Goal: Task Accomplishment & Management: Complete application form

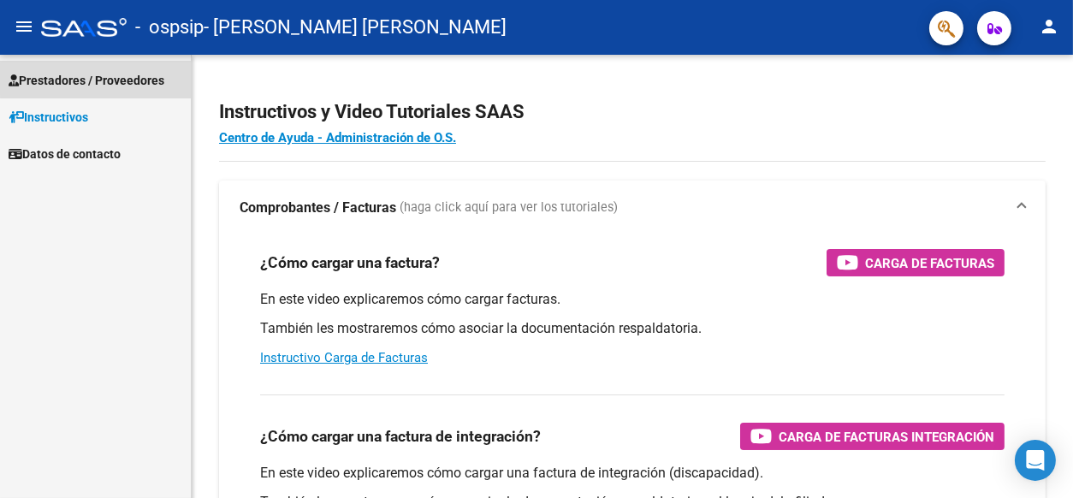
click at [115, 75] on span "Prestadores / Proveedores" at bounding box center [87, 80] width 156 height 19
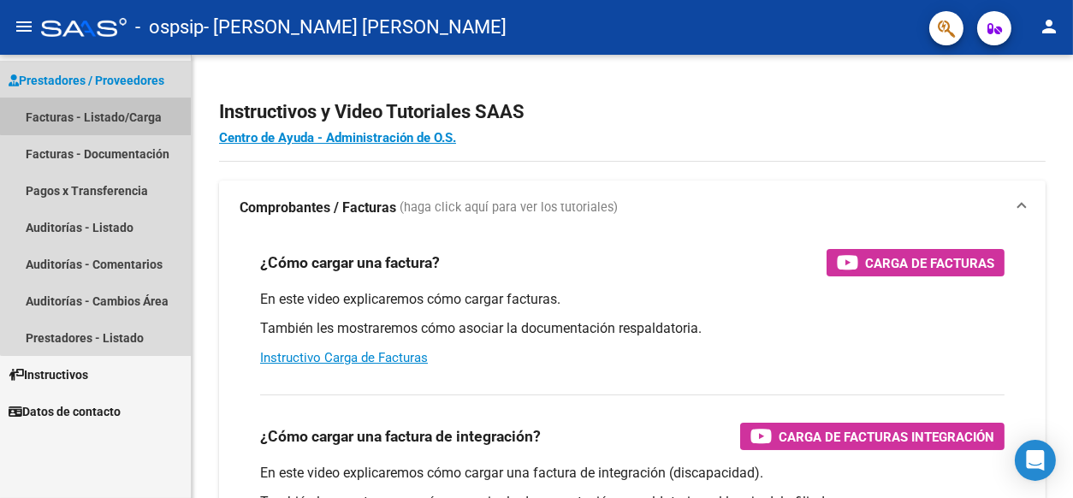
click at [103, 115] on link "Facturas - Listado/Carga" at bounding box center [95, 116] width 191 height 37
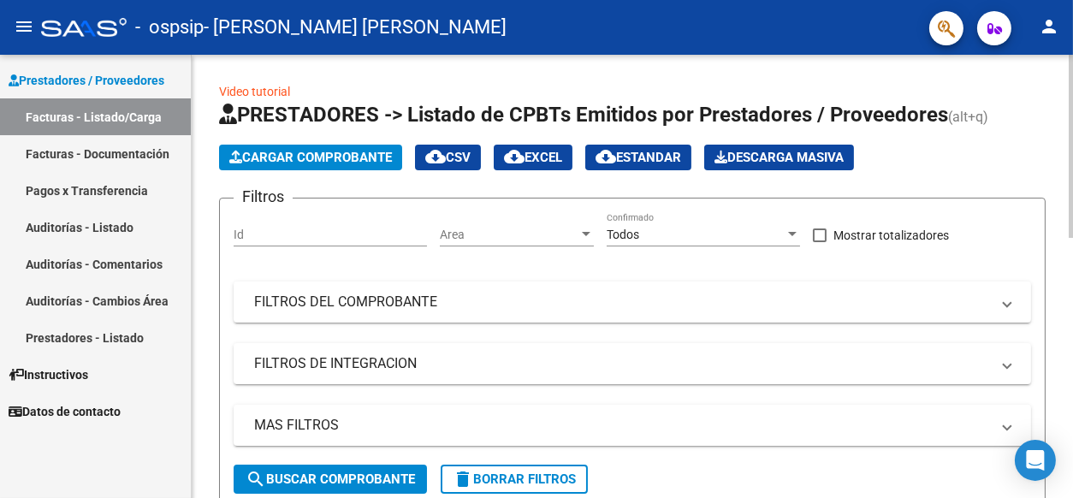
click at [329, 156] on span "Cargar Comprobante" at bounding box center [310, 157] width 163 height 15
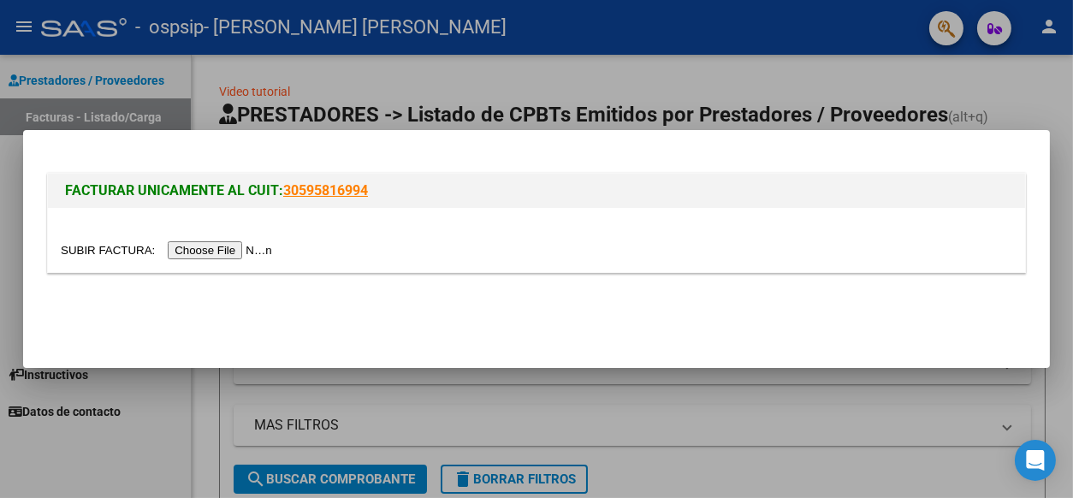
click at [240, 252] on input "file" at bounding box center [169, 250] width 216 height 18
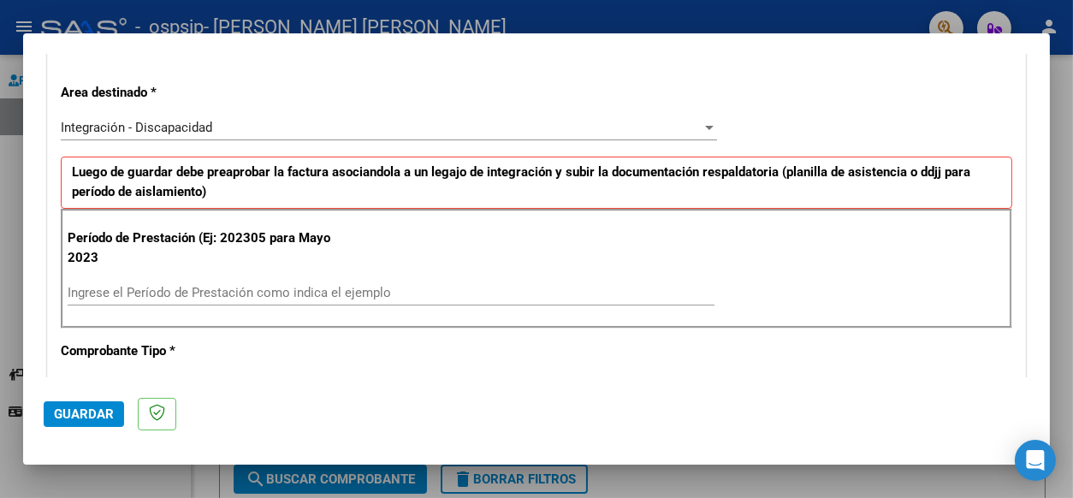
scroll to position [427, 0]
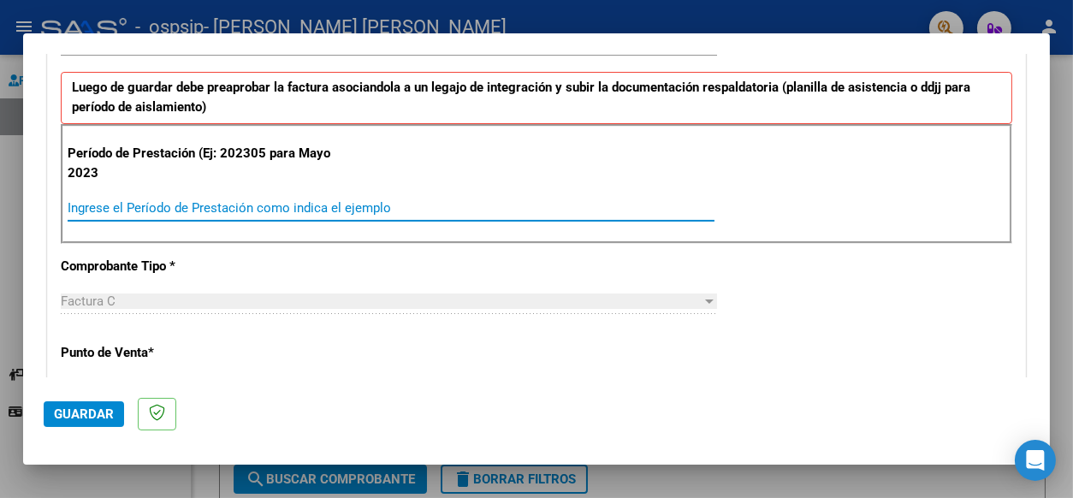
click at [152, 202] on input "Ingrese el Período de Prestación como indica el ejemplo" at bounding box center [391, 207] width 647 height 15
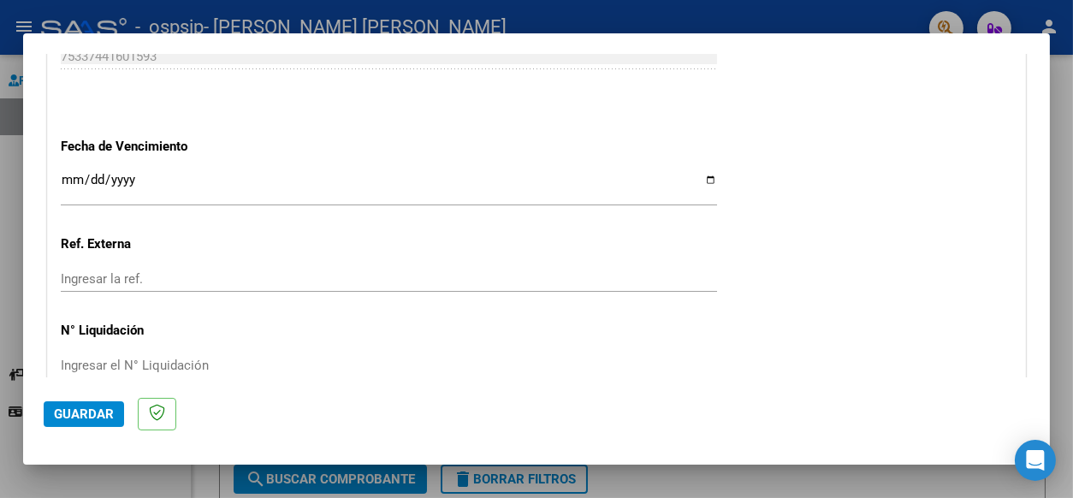
scroll to position [1198, 0]
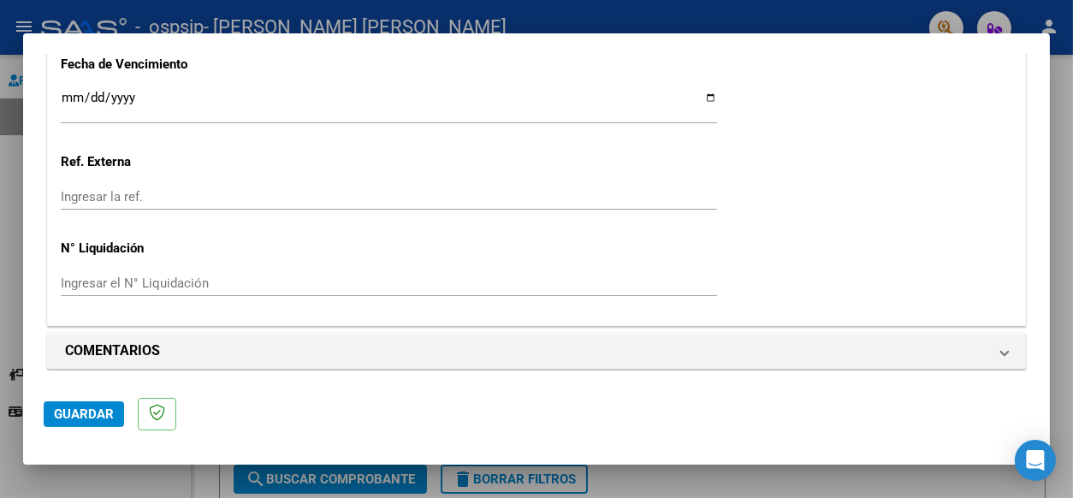
type input "202507"
click at [144, 93] on input "Ingresar la fecha" at bounding box center [389, 104] width 656 height 27
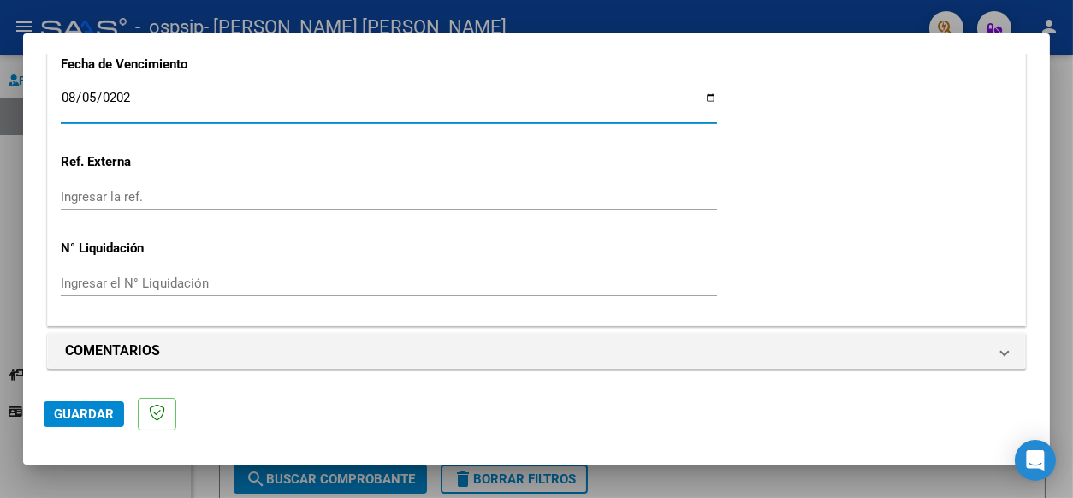
type input "[DATE]"
click at [178, 157] on p "Ref. Externa" at bounding box center [204, 162] width 286 height 20
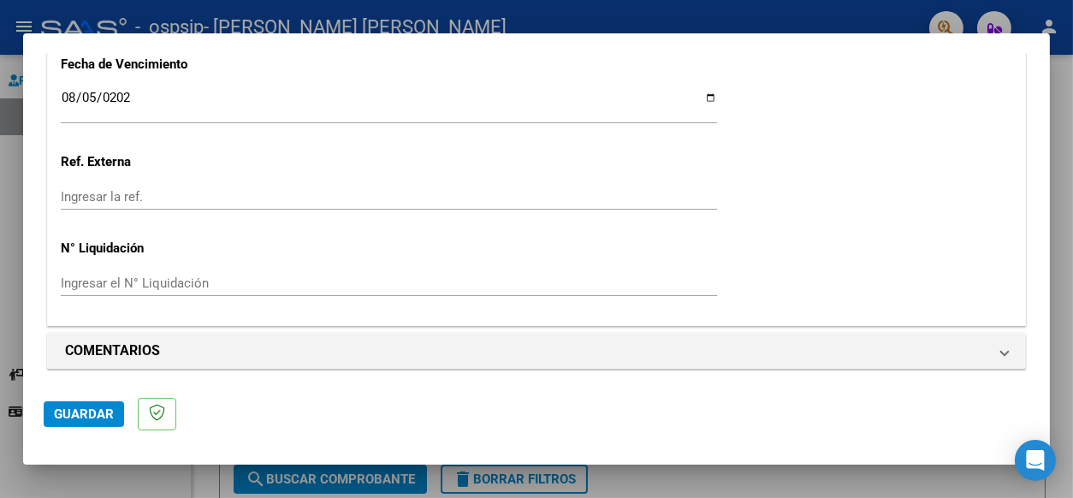
scroll to position [1199, 0]
click at [90, 409] on span "Guardar" at bounding box center [84, 413] width 60 height 15
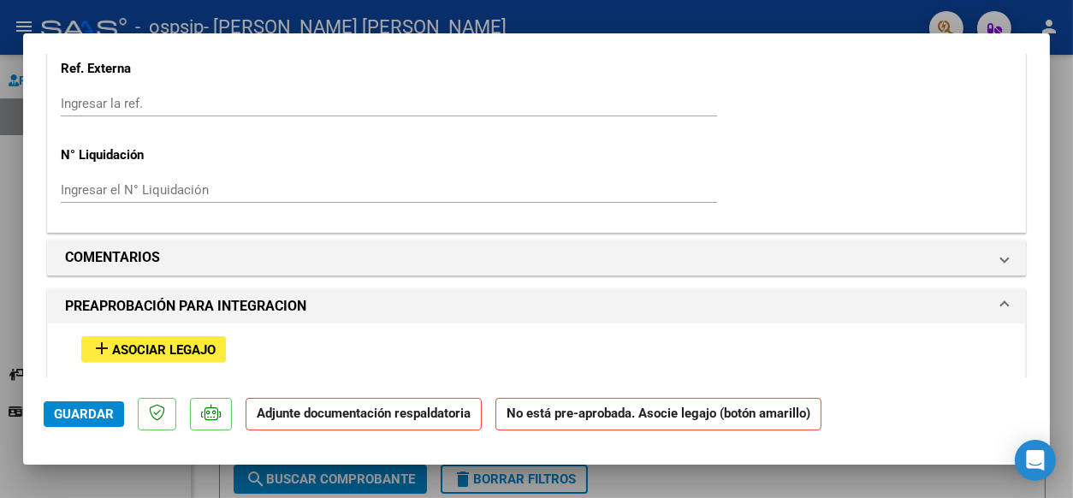
scroll to position [1369, 0]
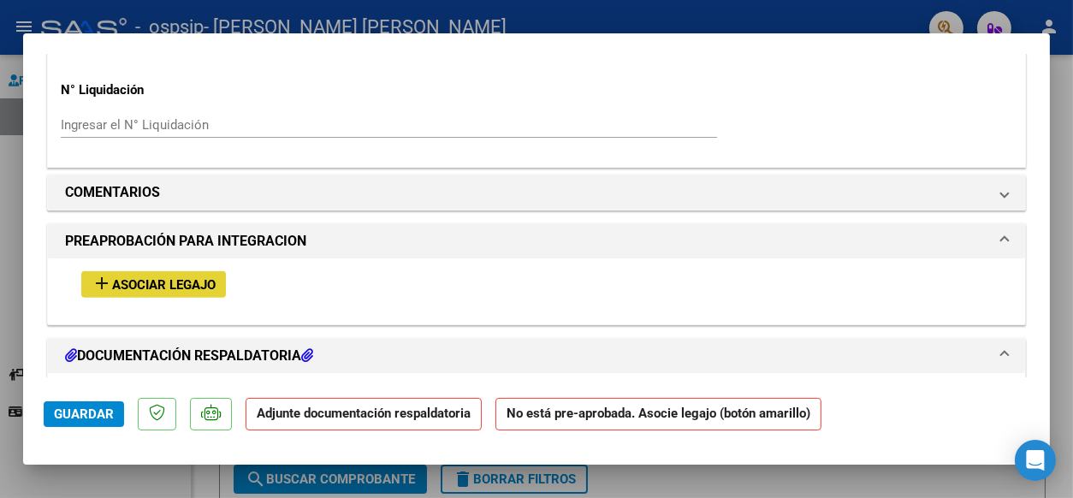
click at [186, 285] on span "Asociar Legajo" at bounding box center [164, 284] width 104 height 15
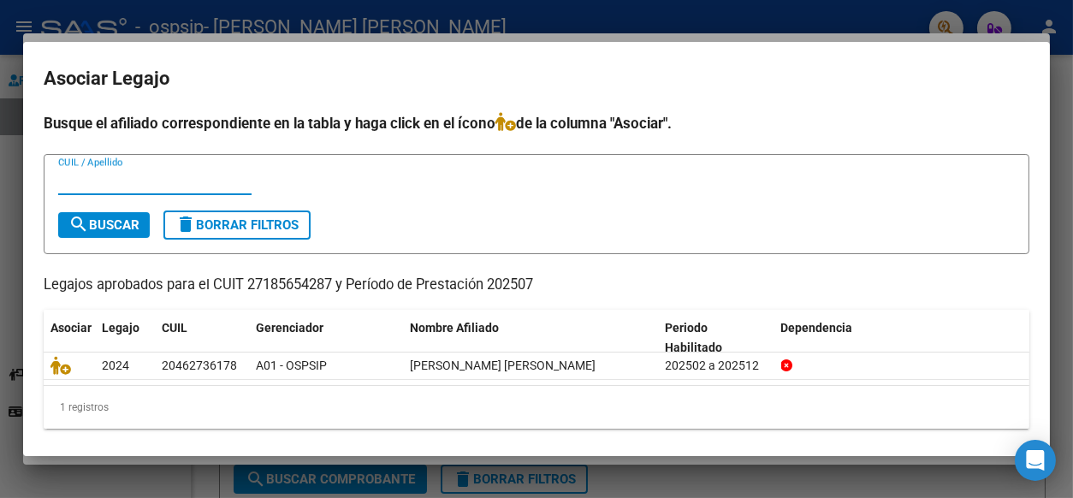
scroll to position [6, 0]
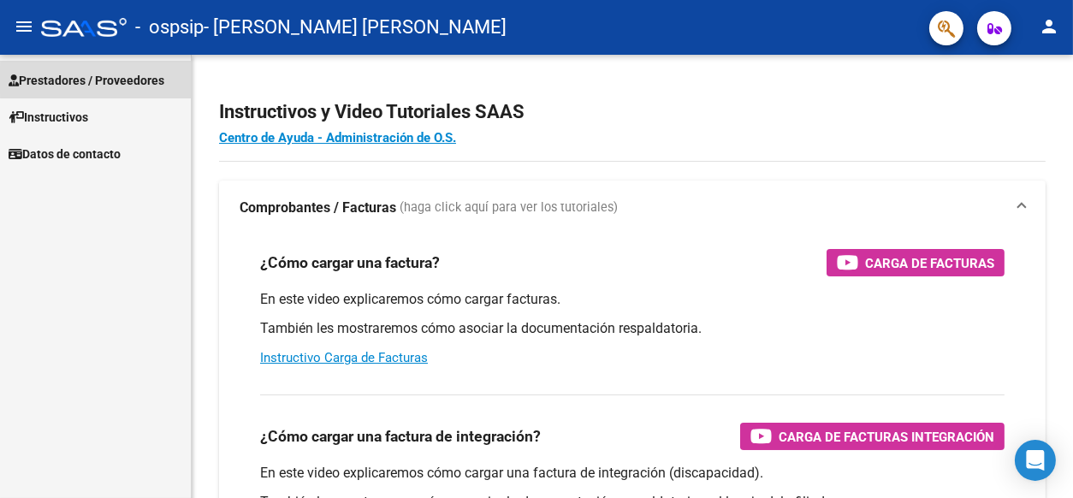
click at [133, 80] on span "Prestadores / Proveedores" at bounding box center [87, 80] width 156 height 19
click at [102, 82] on span "Prestadores / Proveedores" at bounding box center [87, 80] width 156 height 19
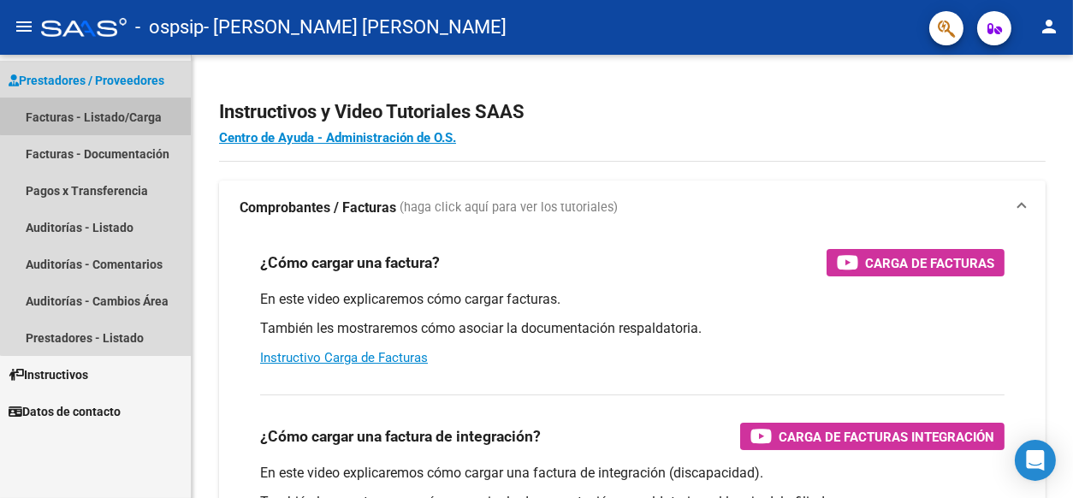
click at [99, 109] on link "Facturas - Listado/Carga" at bounding box center [95, 116] width 191 height 37
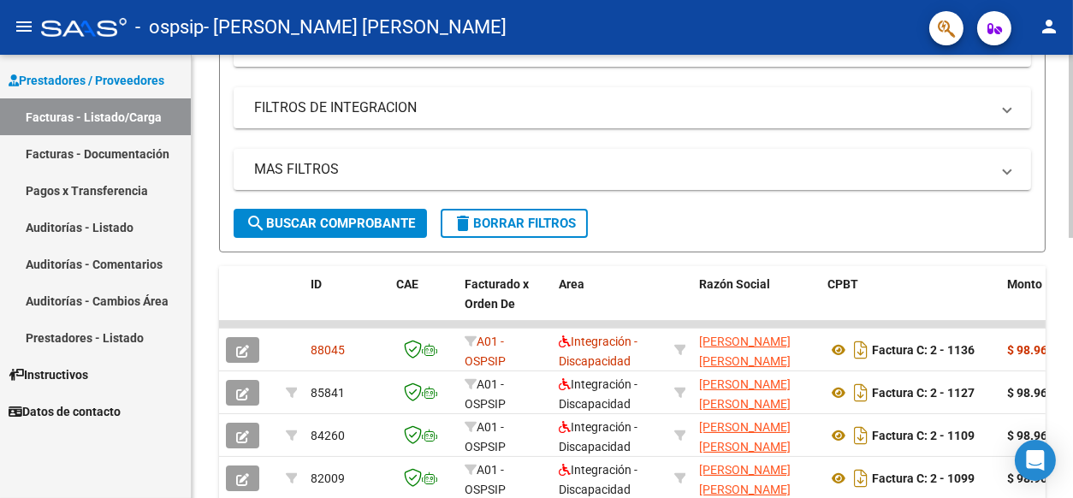
scroll to position [342, 0]
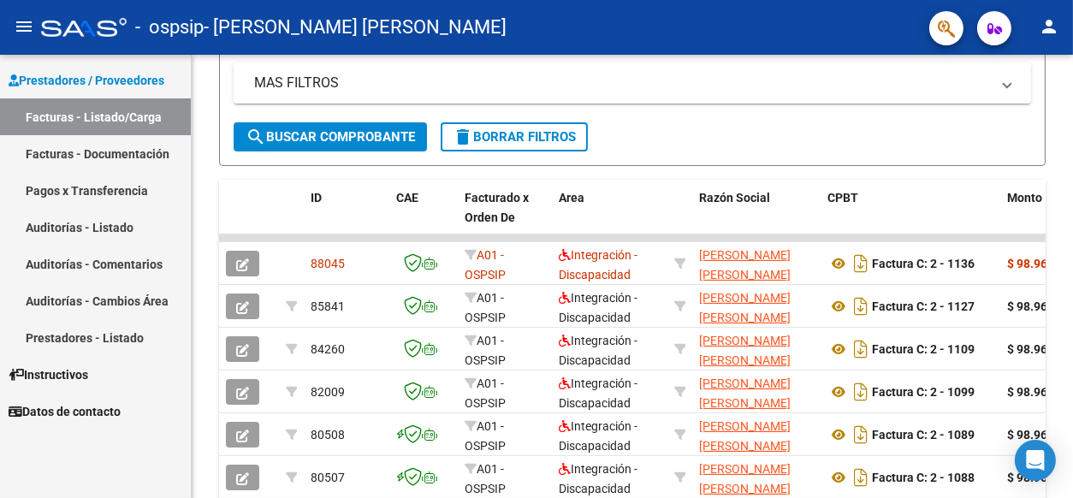
click at [99, 153] on link "Facturas - Documentación" at bounding box center [95, 153] width 191 height 37
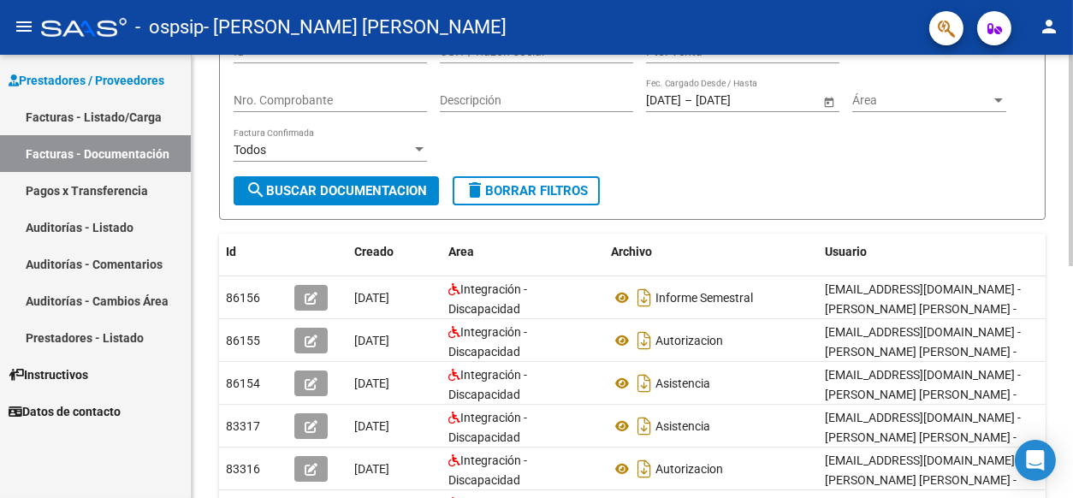
scroll to position [171, 0]
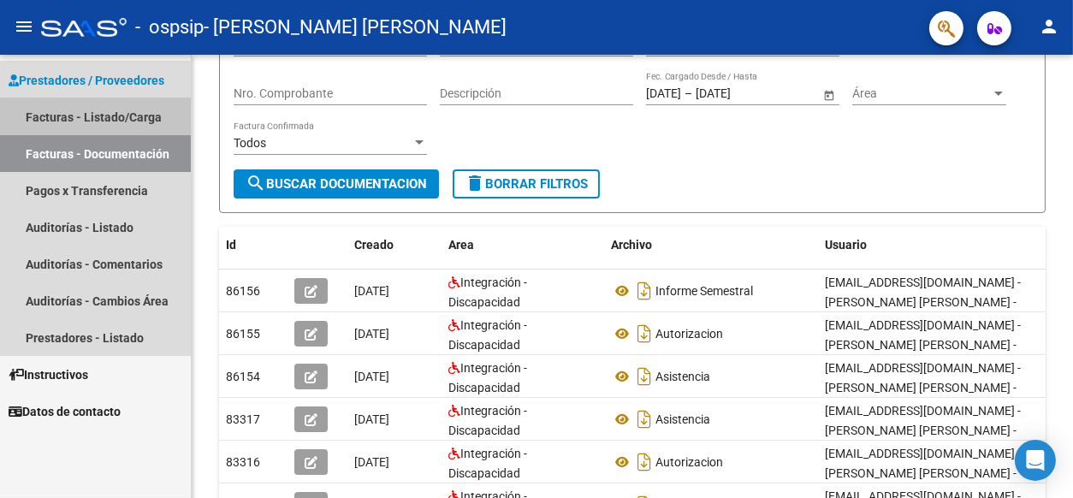
click at [126, 116] on link "Facturas - Listado/Carga" at bounding box center [95, 116] width 191 height 37
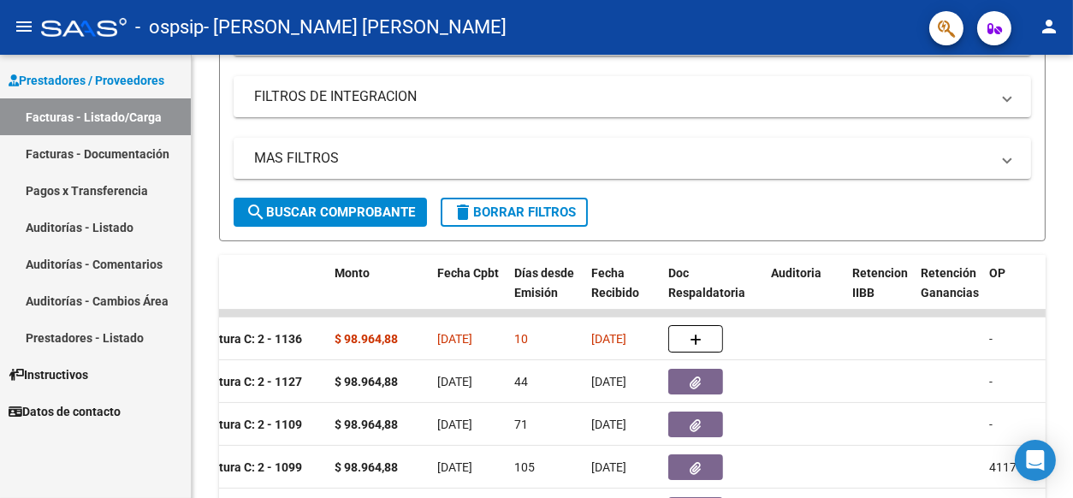
scroll to position [288, 0]
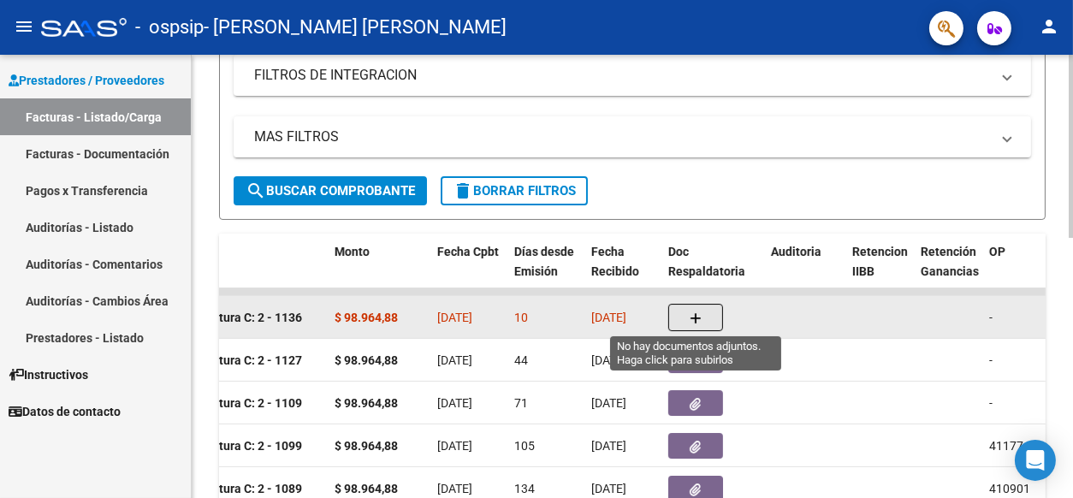
click at [693, 315] on icon "button" at bounding box center [696, 318] width 12 height 13
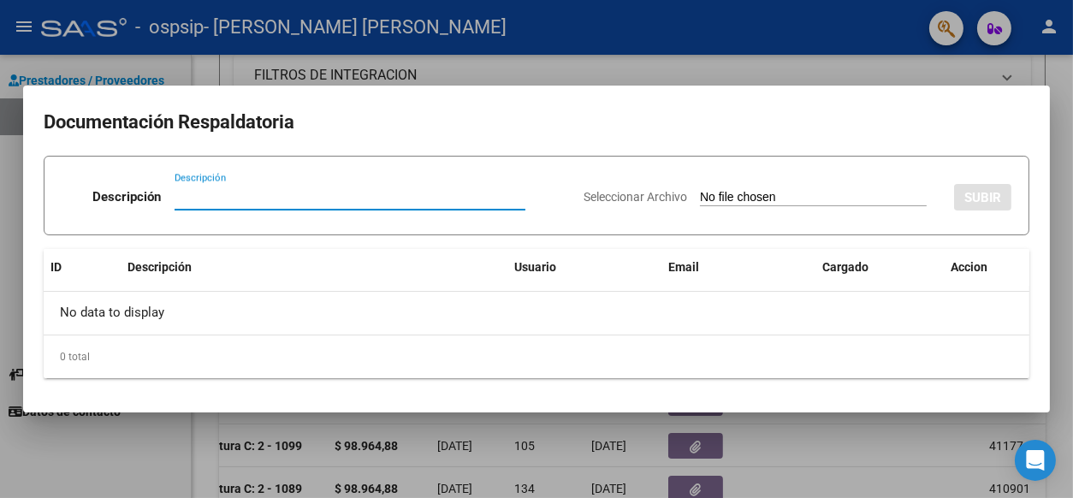
click at [182, 192] on input "Descripción" at bounding box center [350, 196] width 351 height 15
type input "Autorizacion"
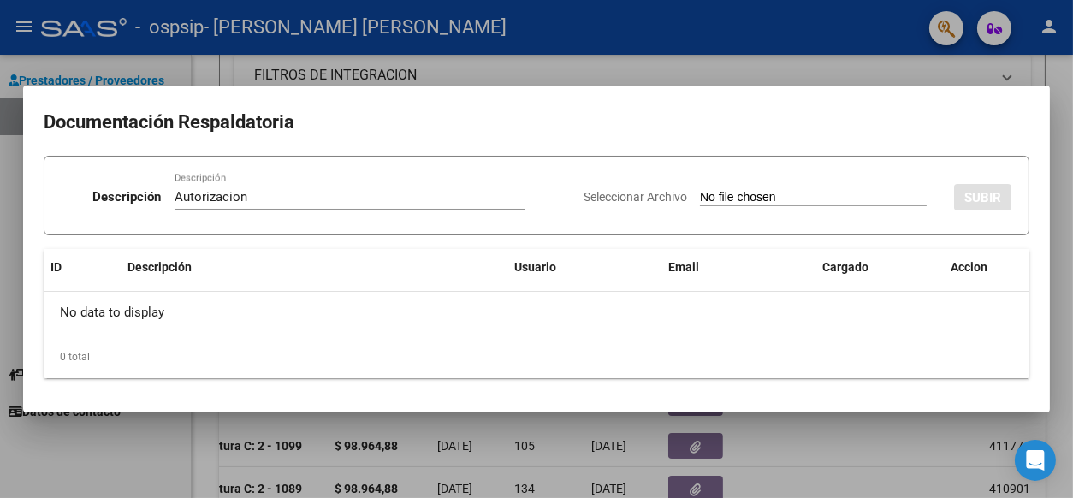
click at [820, 190] on input "Seleccionar Archivo" at bounding box center [813, 198] width 227 height 16
type input "C:\fakepath\Autorización Chamorro 2025.pdf"
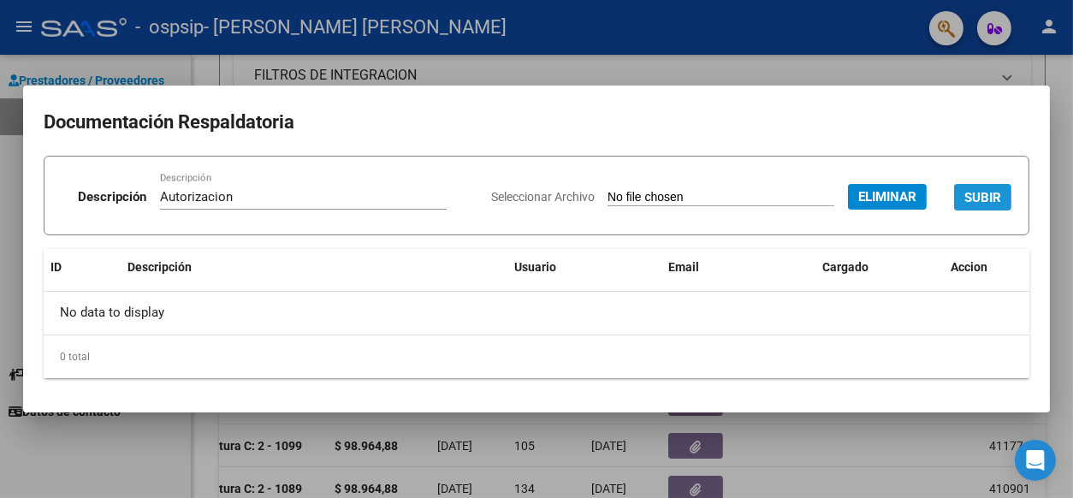
click at [976, 197] on span "SUBIR" at bounding box center [982, 197] width 37 height 15
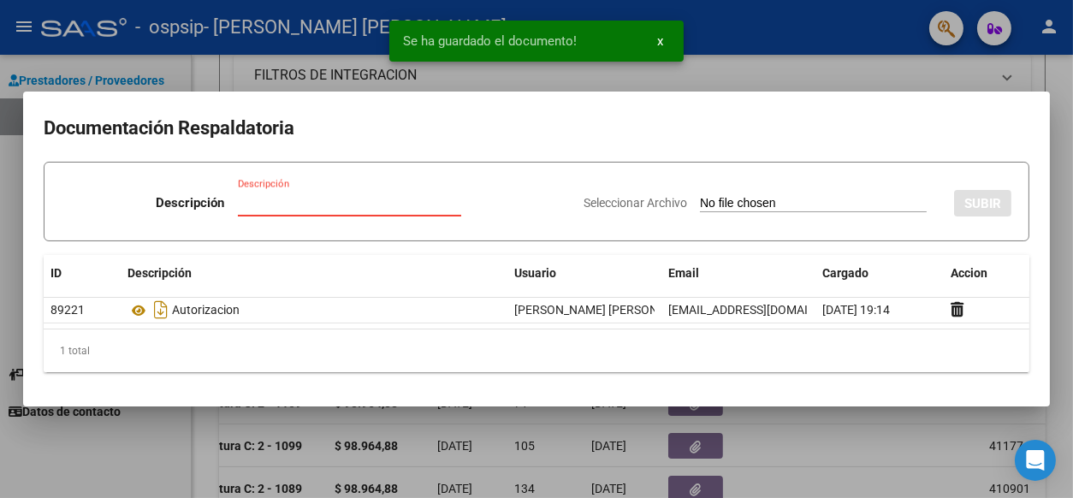
click at [317, 198] on input "Descripción" at bounding box center [349, 202] width 223 height 15
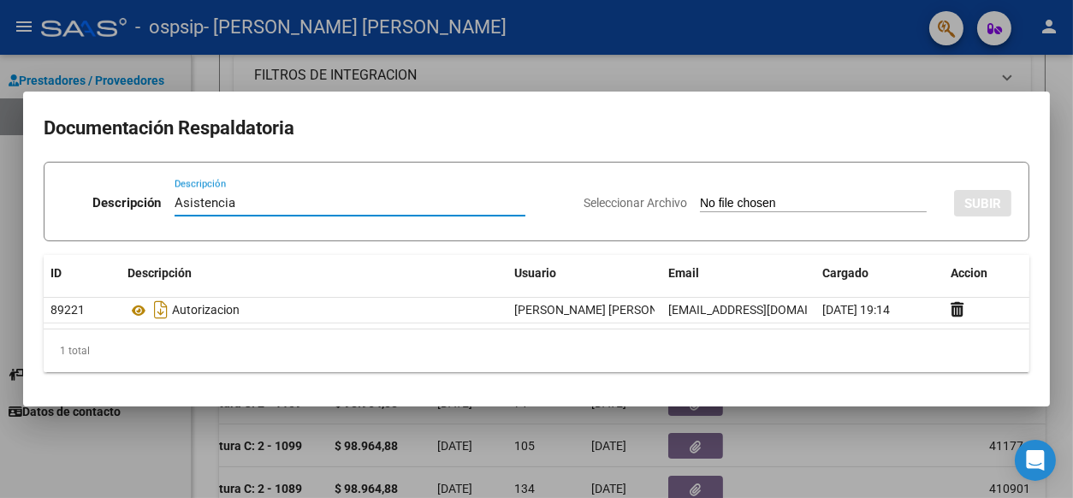
type input "Asistencia"
click at [806, 203] on input "Seleccionar Archivo" at bounding box center [813, 204] width 227 height 16
type input "C:\fakepath\Asistencia Chamorro 7-25.pdf"
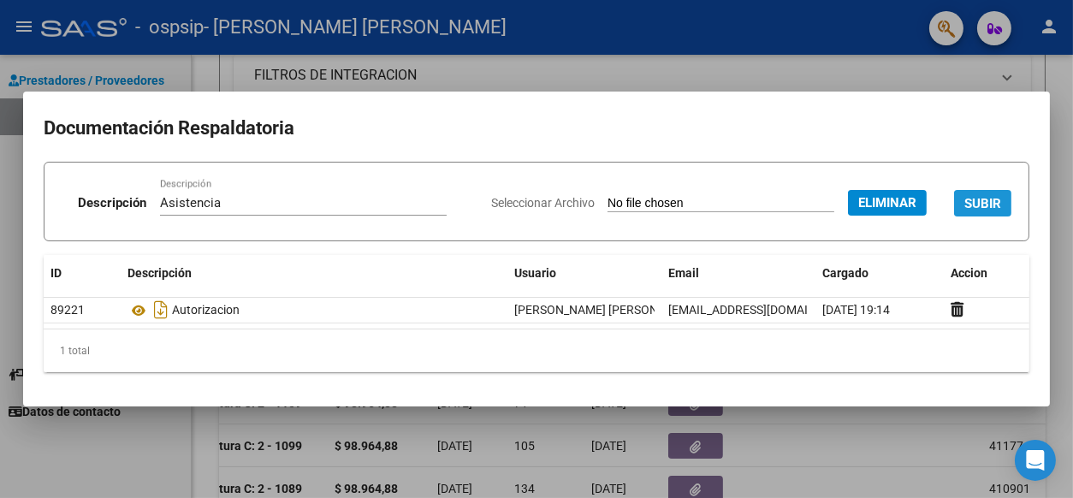
click at [974, 202] on span "SUBIR" at bounding box center [982, 203] width 37 height 15
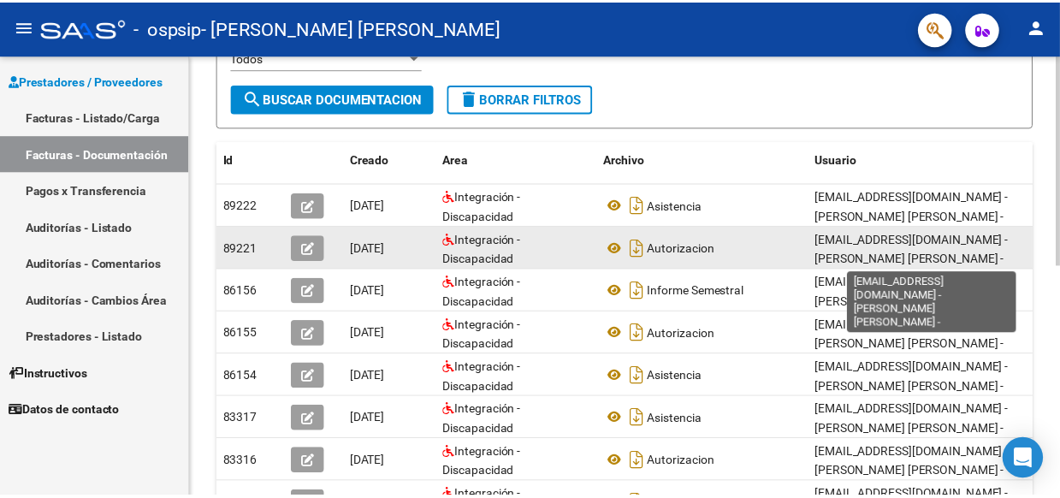
scroll to position [3, 0]
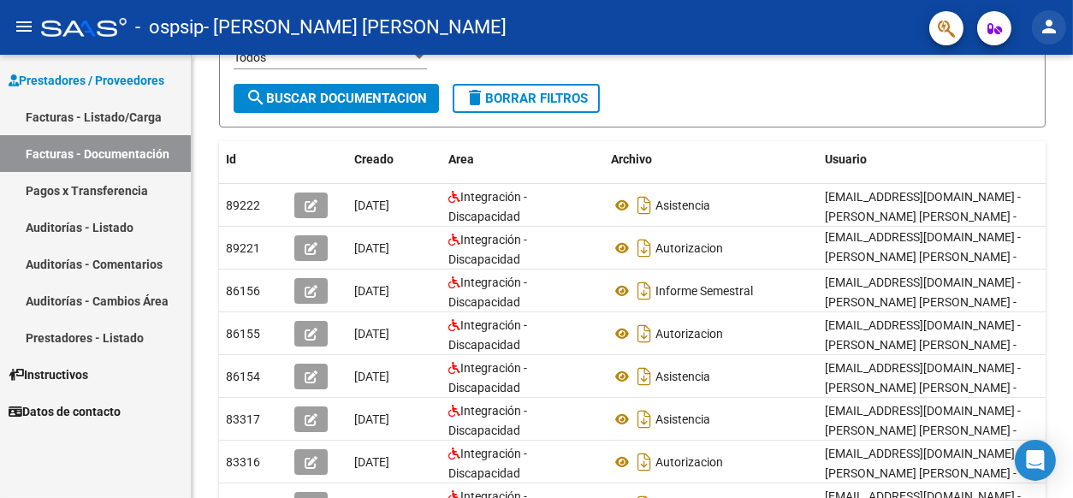
click at [1051, 31] on mat-icon "person" at bounding box center [1049, 26] width 21 height 21
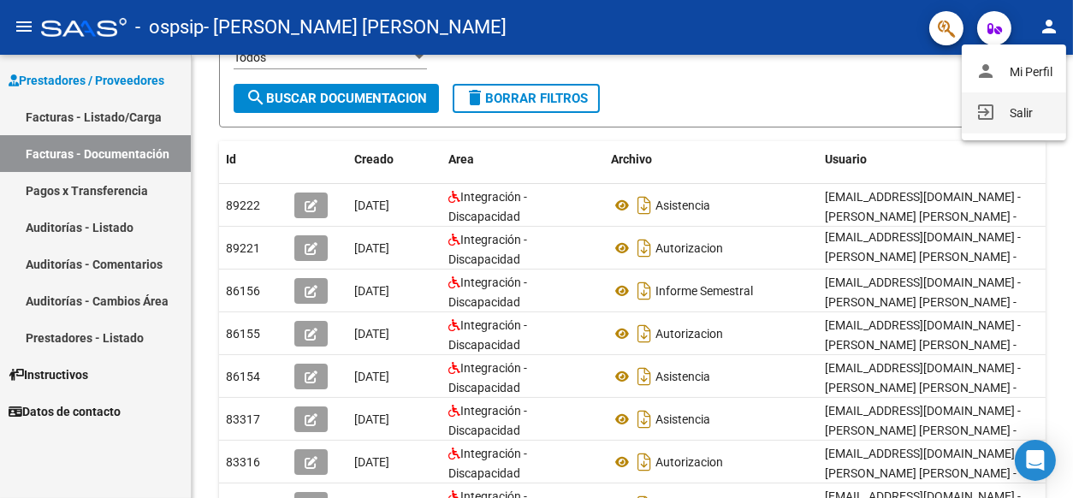
click at [1022, 114] on button "exit_to_app Salir" at bounding box center [1014, 112] width 104 height 41
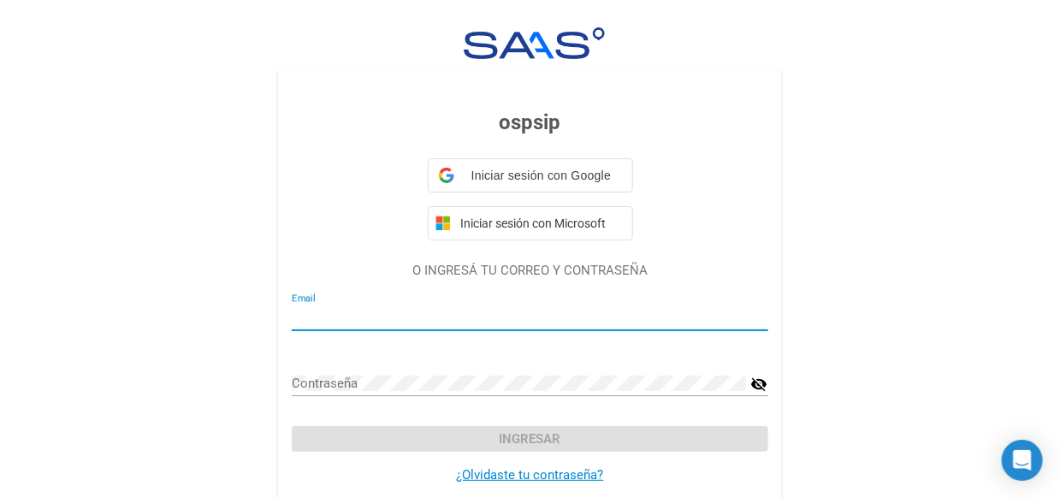
type input "[EMAIL_ADDRESS][DOMAIN_NAME]"
